Goal: Task Accomplishment & Management: Complete application form

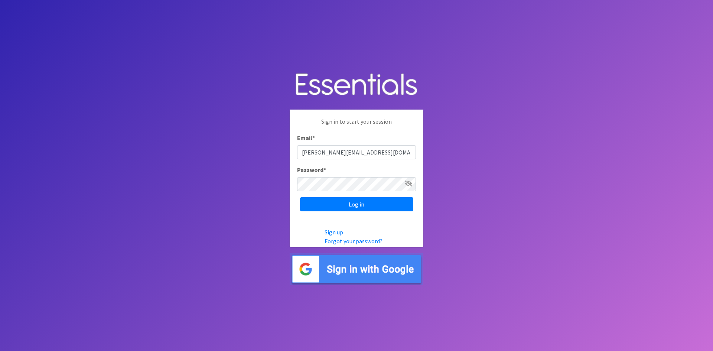
type input "[PERSON_NAME][EMAIL_ADDRESS][DOMAIN_NAME]"
click at [344, 207] on input "Log in" at bounding box center [356, 204] width 113 height 14
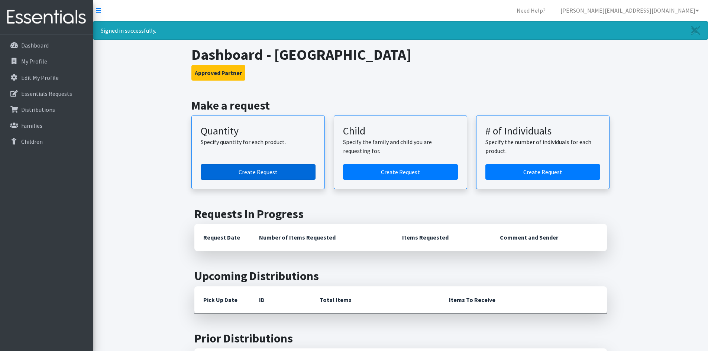
click at [256, 176] on link "Create Request" at bounding box center [258, 172] width 115 height 16
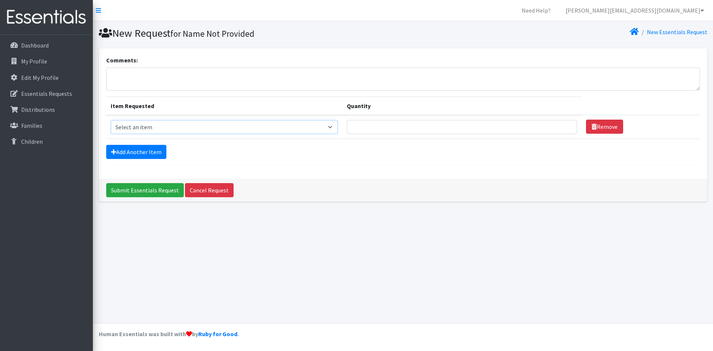
click at [279, 128] on select "Select an item Child (Newborn) Child (Size 1) Child (Size 2) Child (Size 3) Chi…" at bounding box center [225, 127] width 228 height 14
select select "3061"
click at [111, 120] on select "Select an item Child (Newborn) Child (Size 1) Child (Size 2) Child (Size 3) Chi…" at bounding box center [225, 127] width 228 height 14
click at [543, 125] on input "1" at bounding box center [462, 127] width 230 height 14
click at [543, 125] on input "2" at bounding box center [462, 127] width 230 height 14
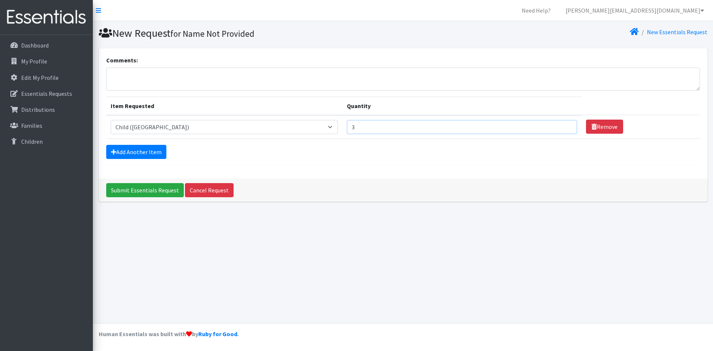
click at [543, 125] on input "3" at bounding box center [462, 127] width 230 height 14
click at [543, 125] on input "76" at bounding box center [462, 127] width 230 height 14
click at [545, 124] on input "106" at bounding box center [462, 127] width 230 height 14
click at [544, 130] on input "105" at bounding box center [462, 127] width 230 height 14
click at [544, 130] on input "103" at bounding box center [462, 127] width 230 height 14
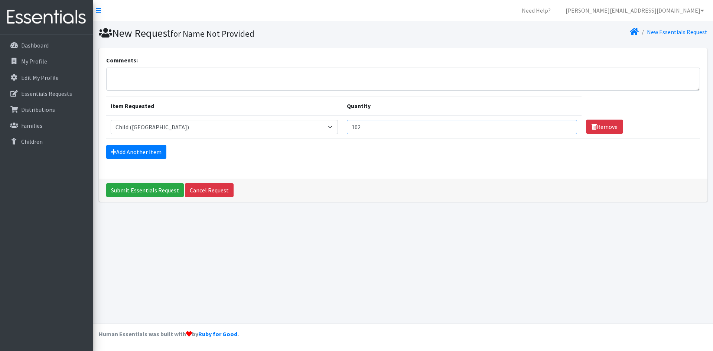
click at [544, 130] on input "102" at bounding box center [462, 127] width 230 height 14
click at [544, 130] on input "101" at bounding box center [462, 127] width 230 height 14
type input "100"
click at [544, 130] on input "100" at bounding box center [462, 127] width 230 height 14
click at [148, 151] on link "Add Another Item" at bounding box center [136, 152] width 60 height 14
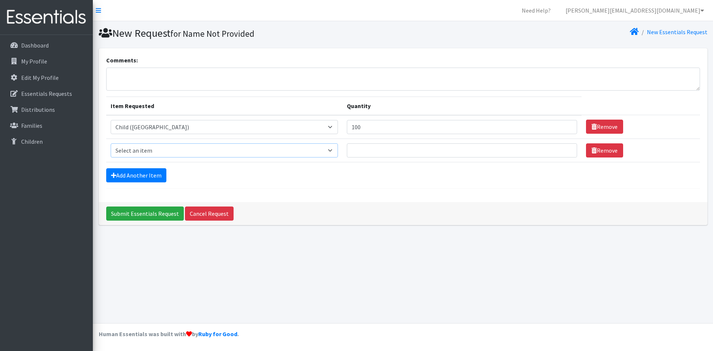
click at [281, 149] on select "Select an item Child (Newborn) Child (Size 1) Child (Size 2) Child (Size 3) Chi…" at bounding box center [225, 150] width 228 height 14
select select "14435"
click at [111, 143] on select "Select an item Child (Newborn) Child (Size 1) Child (Size 2) Child (Size 3) Chi…" at bounding box center [225, 150] width 228 height 14
click at [347, 147] on input "Quantity" at bounding box center [462, 150] width 230 height 14
type input "500"
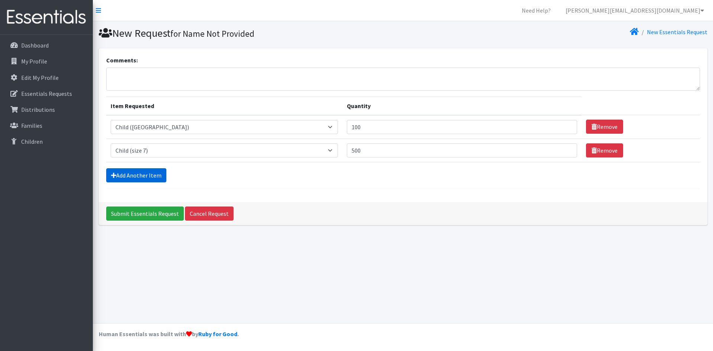
click at [125, 177] on link "Add Another Item" at bounding box center [136, 175] width 60 height 14
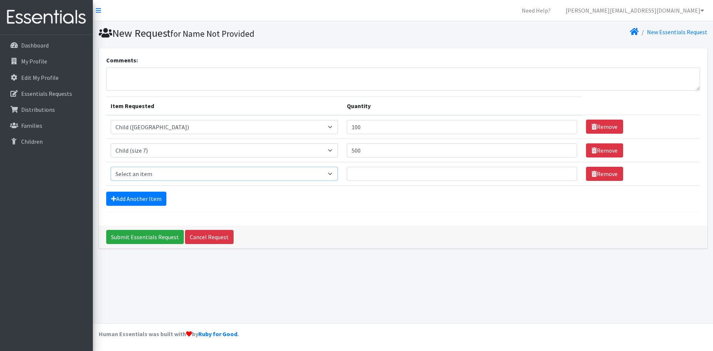
click at [285, 173] on select "Select an item Child (Newborn) Child (Size 1) Child (Size 2) Child (Size 3) Chi…" at bounding box center [225, 174] width 228 height 14
select select "3070"
click at [111, 167] on select "Select an item Child (Newborn) Child (Size 1) Child (Size 2) Child (Size 3) Chi…" at bounding box center [225, 174] width 228 height 14
click at [347, 172] on input "Quantity" at bounding box center [462, 174] width 230 height 14
type input "500"
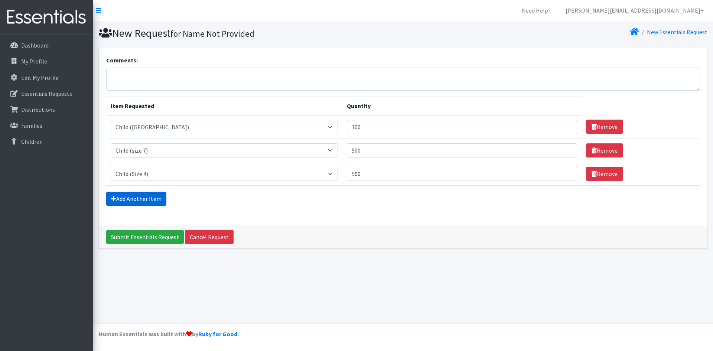
click at [121, 199] on link "Add Another Item" at bounding box center [136, 199] width 60 height 14
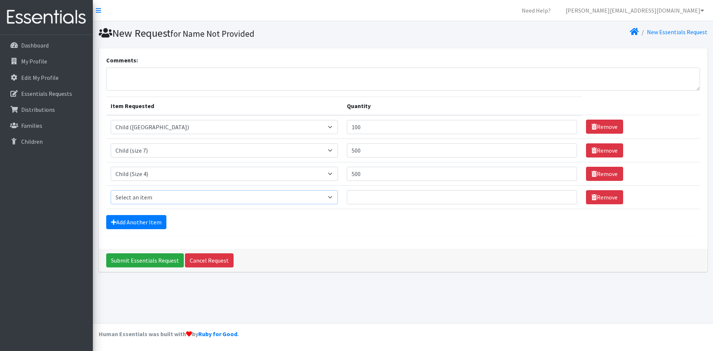
click at [278, 198] on select "Select an item Child (Newborn) Child (Size 1) Child (Size 2) Child (Size 3) Chi…" at bounding box center [225, 197] width 228 height 14
select select "3067"
click at [111, 190] on select "Select an item Child (Newborn) Child (Size 1) Child (Size 2) Child (Size 3) Chi…" at bounding box center [225, 197] width 228 height 14
click at [347, 202] on input "Quantity" at bounding box center [462, 197] width 230 height 14
type input "500"
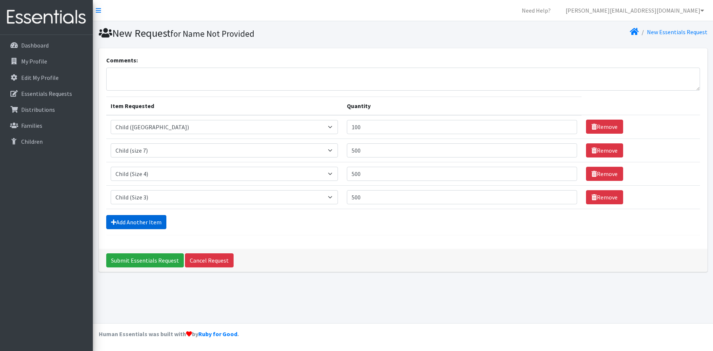
click at [132, 222] on link "Add Another Item" at bounding box center [136, 222] width 60 height 14
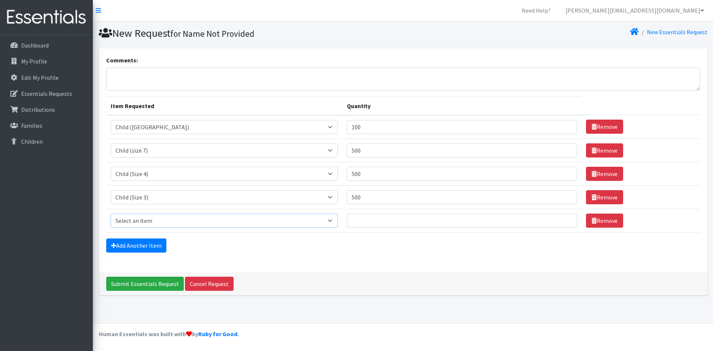
click at [280, 220] on select "Select an item Child (Newborn) Child (Size 1) Child (Size 2) Child (Size 3) Chi…" at bounding box center [225, 221] width 228 height 14
select select "3063"
click at [111, 214] on select "Select an item Child (Newborn) Child (Size 1) Child (Size 2) Child (Size 3) Chi…" at bounding box center [225, 221] width 228 height 14
click at [347, 223] on input "Quantity" at bounding box center [462, 221] width 230 height 14
type input "100"
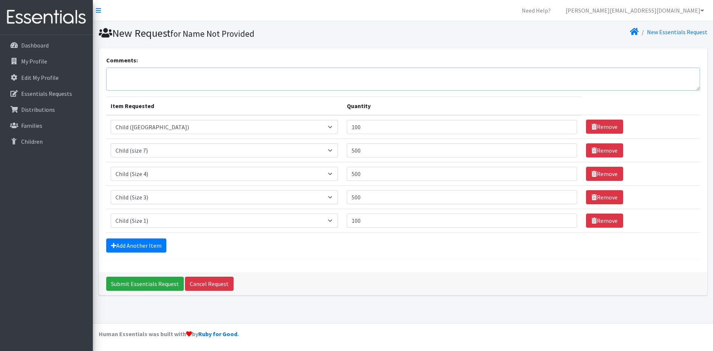
click at [124, 79] on textarea "Comments:" at bounding box center [403, 79] width 594 height 23
type textarea "Is it possible to et some baby wipes? Thank you!"
click at [130, 284] on input "Submit Essentials Request" at bounding box center [145, 284] width 78 height 14
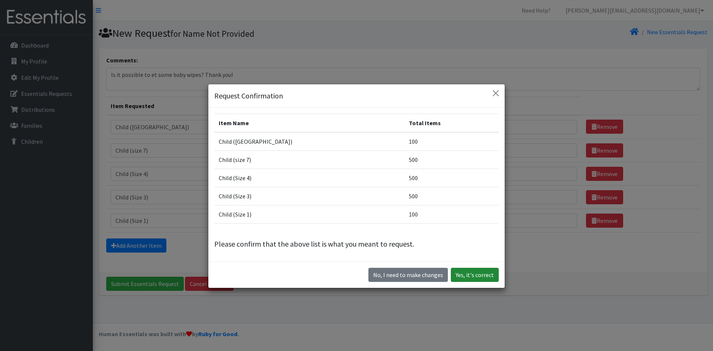
click at [474, 276] on button "Yes, it's correct" at bounding box center [475, 275] width 48 height 14
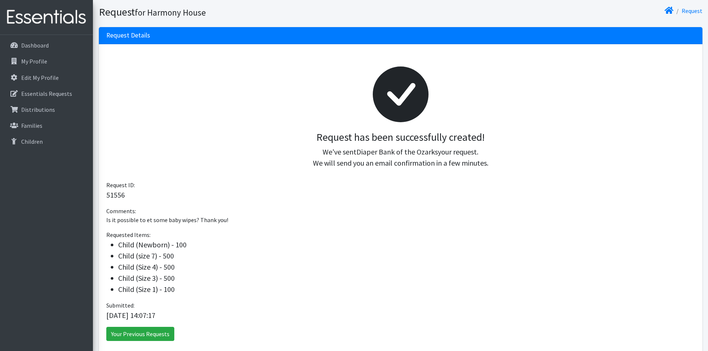
scroll to position [35, 0]
